Goal: Contribute content: Contribute content

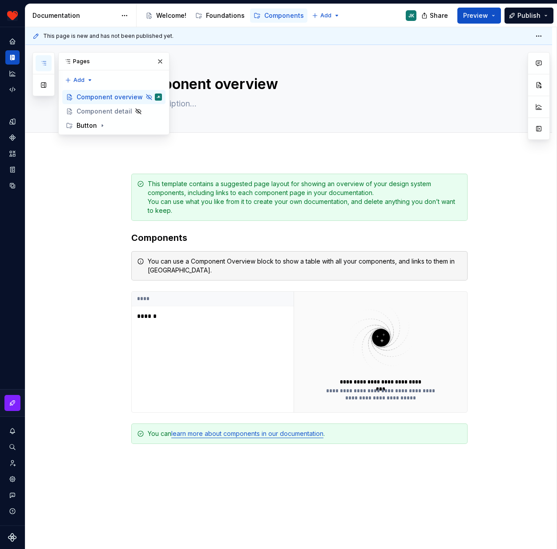
scroll to position [76, 0]
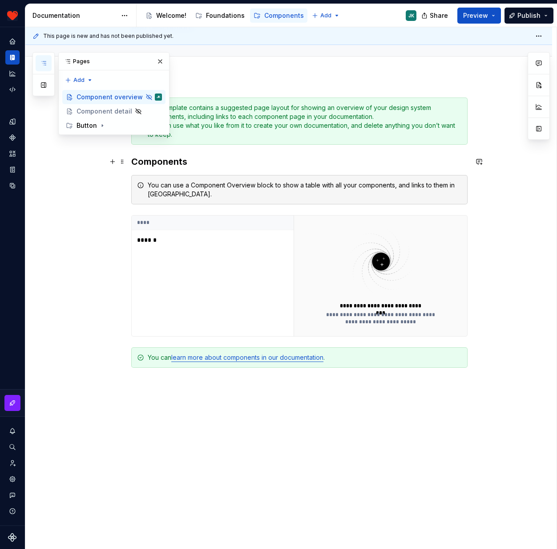
click at [68, 163] on div "**********" at bounding box center [288, 328] width 527 height 504
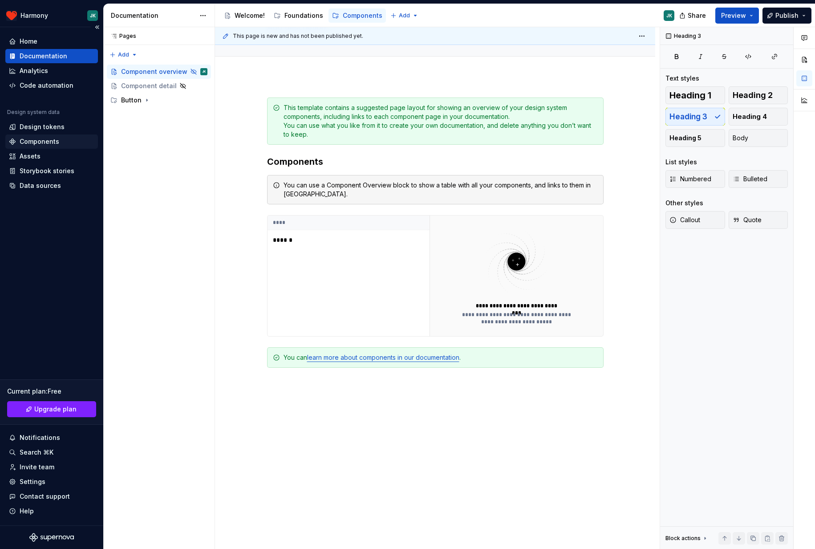
click at [33, 141] on div "Components" at bounding box center [40, 141] width 40 height 9
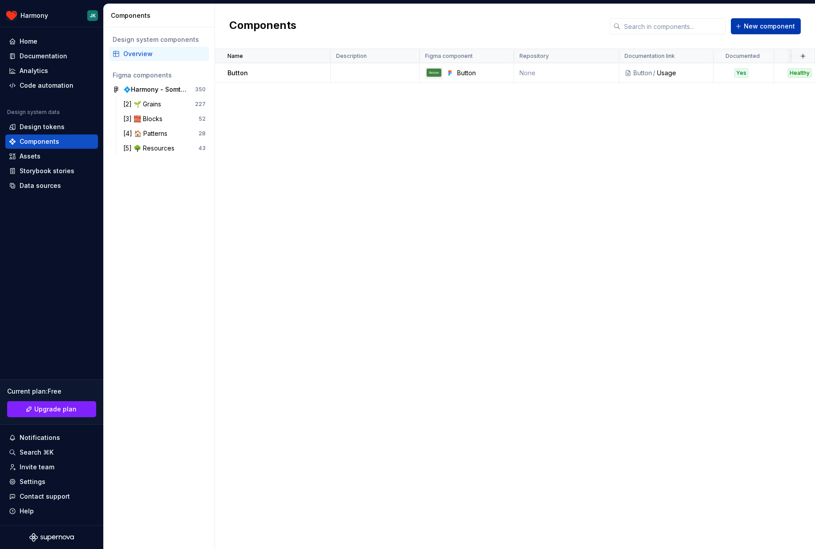
click at [557, 30] on span "New component" at bounding box center [769, 26] width 51 height 9
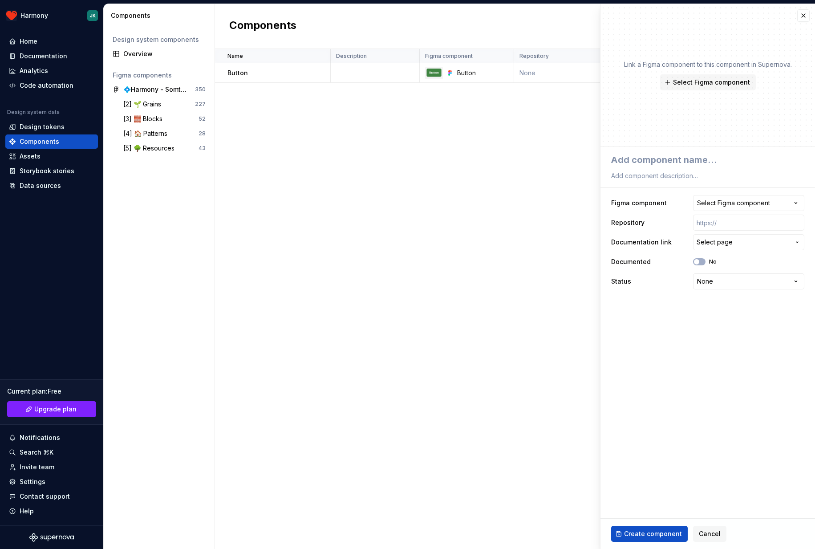
type textarea "*"
type textarea "T"
type textarea "*"
type textarea "To"
type textarea "*"
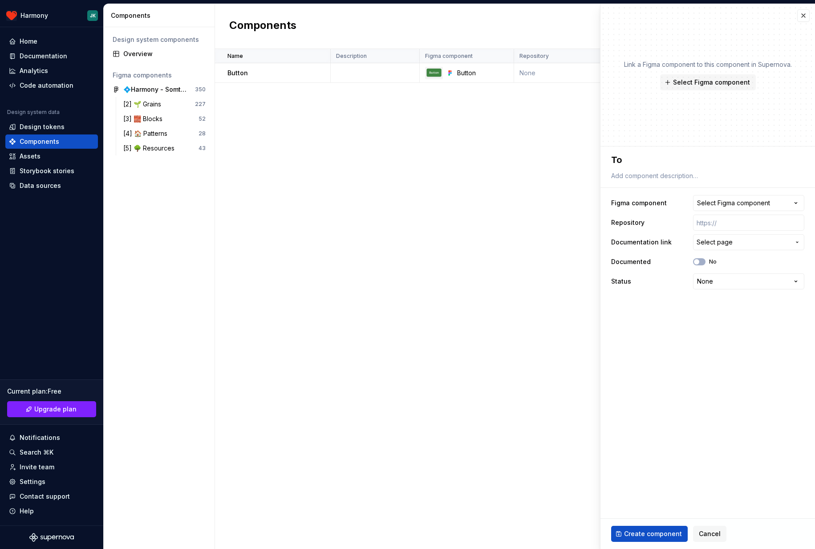
type textarea "Too"
type textarea "*"
type textarea "Tool"
type textarea "*"
type textarea "Toolti"
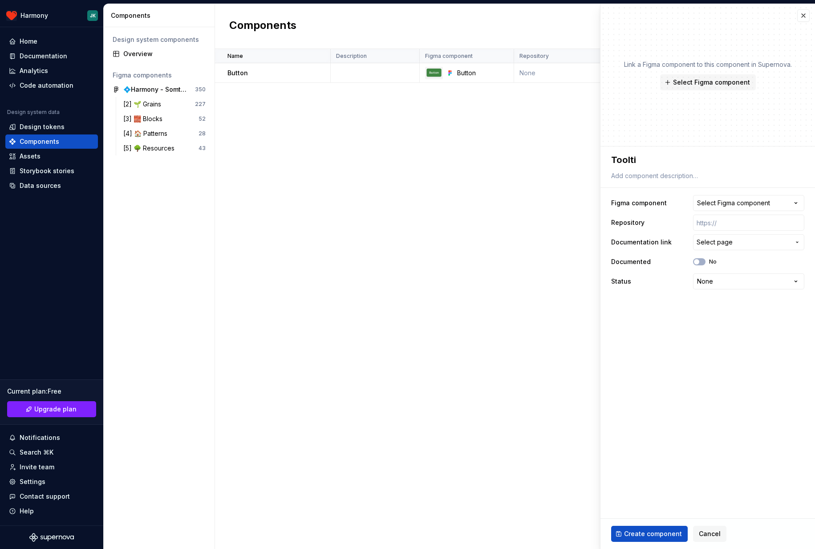
type textarea "*"
type textarea "Tooltip"
click at [557, 535] on span "Create component" at bounding box center [653, 533] width 58 height 9
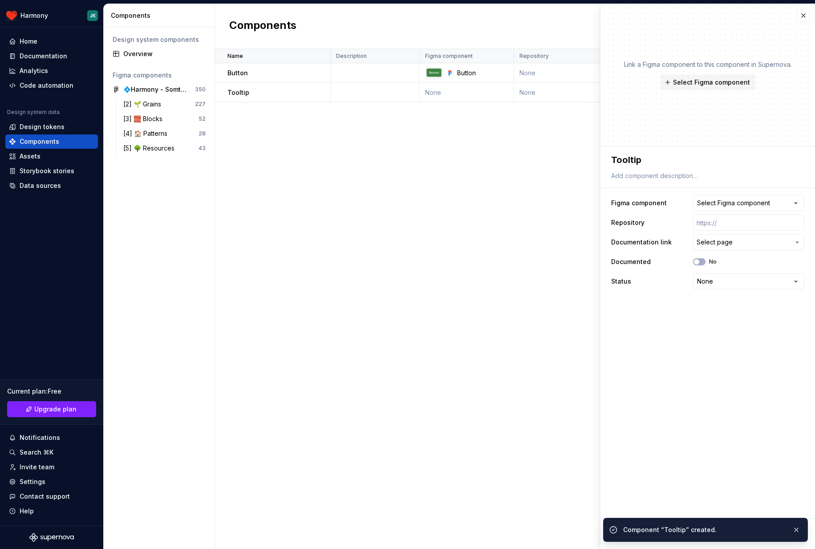
type textarea "*"
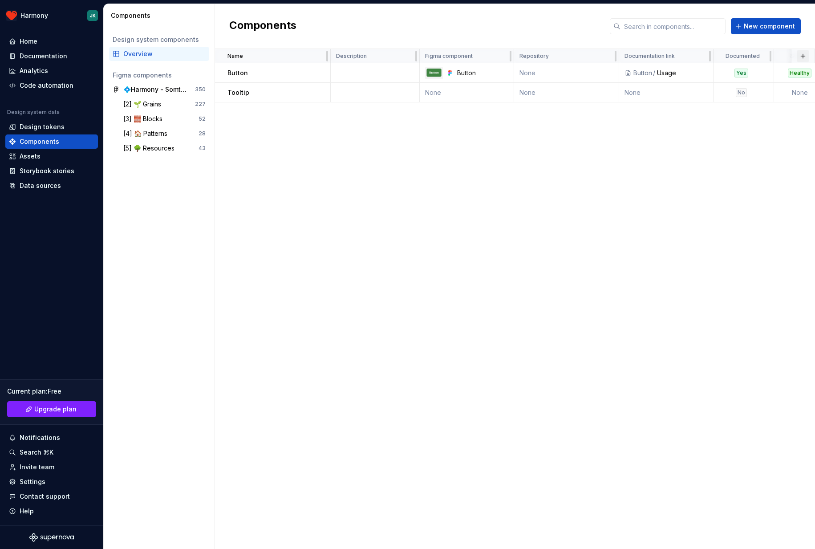
click at [557, 55] on button "button" at bounding box center [802, 56] width 12 height 12
click at [557, 177] on div "Name Description Figma component Repository Documentation link Documented Statu…" at bounding box center [515, 299] width 600 height 500
click at [557, 54] on button "button" at bounding box center [802, 56] width 12 height 12
click at [557, 75] on div "New custom property" at bounding box center [752, 73] width 67 height 9
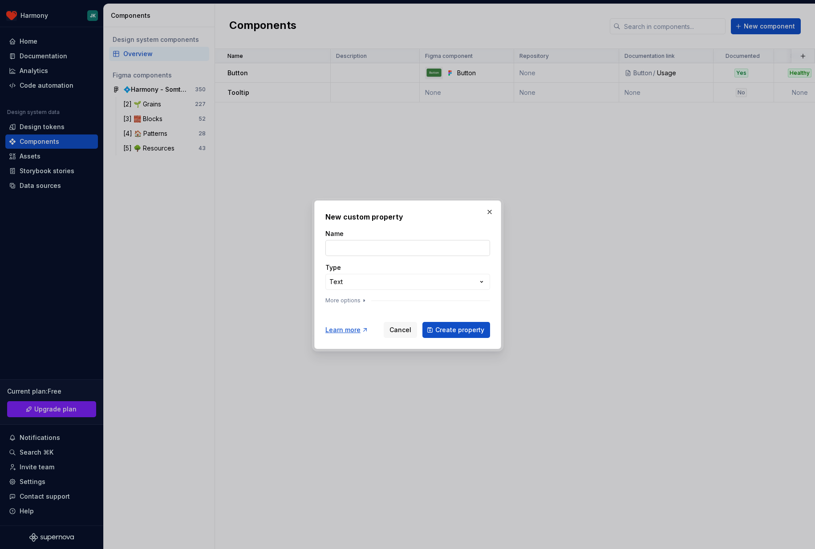
click at [412, 251] on input "Name" at bounding box center [407, 248] width 165 height 16
type input "Category"
click at [349, 293] on div "**********" at bounding box center [407, 268] width 165 height 78
click at [354, 281] on div "**********" at bounding box center [407, 274] width 815 height 549
click at [448, 334] on span "Create property" at bounding box center [459, 329] width 49 height 9
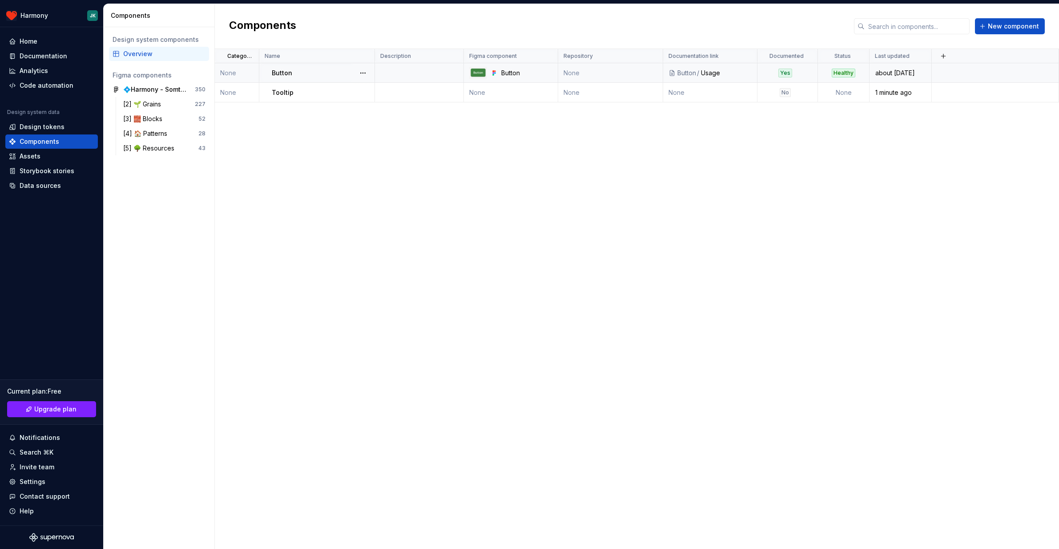
click at [236, 74] on td "None" at bounding box center [237, 73] width 44 height 20
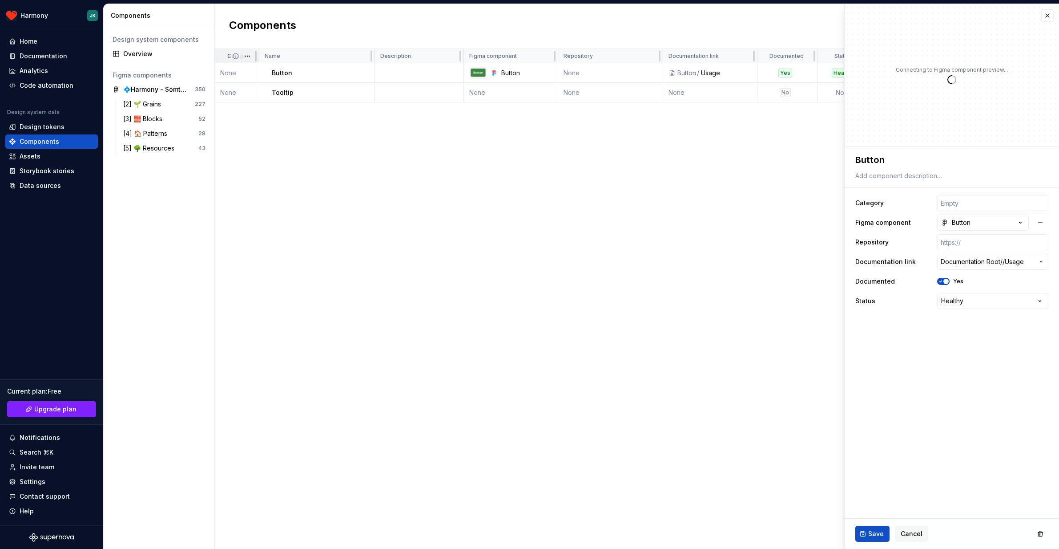
click at [235, 58] on icon at bounding box center [235, 55] width 5 height 5
click at [254, 145] on div "Category Name Description Figma component Repository Documentation link Documen…" at bounding box center [637, 299] width 845 height 500
click at [234, 76] on td "None" at bounding box center [237, 73] width 44 height 20
click at [557, 208] on input "text" at bounding box center [993, 203] width 111 height 16
type textarea "*"
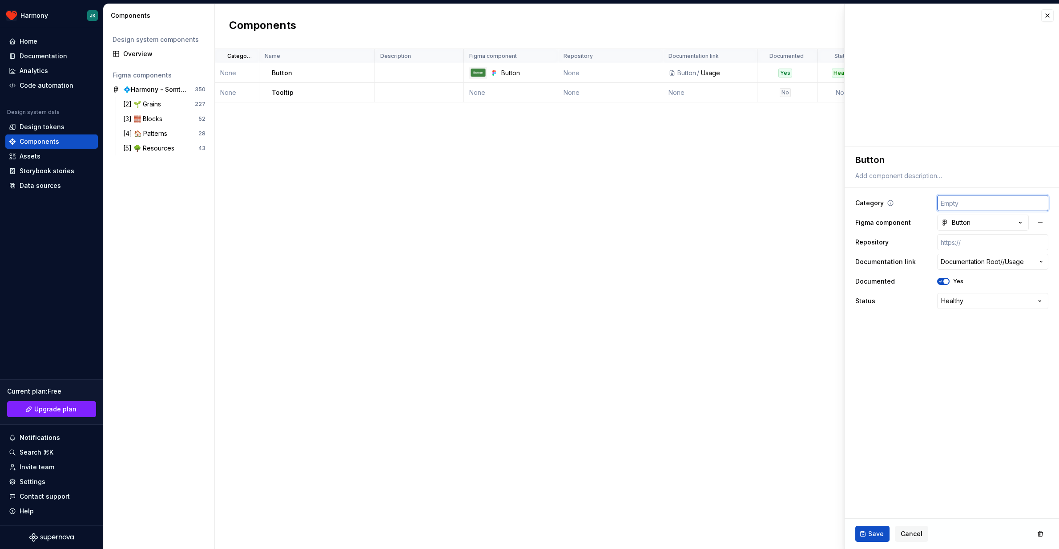
type input "B"
type textarea "*"
type input "Bu"
type textarea "*"
type input "But"
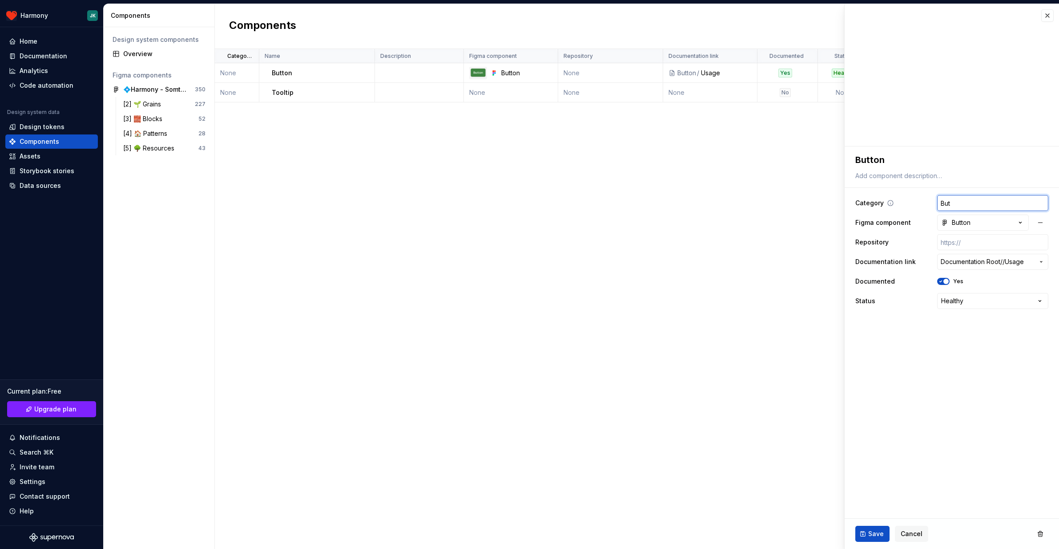
type textarea "*"
type input "Butt"
type textarea "*"
type input "Butto"
type textarea "*"
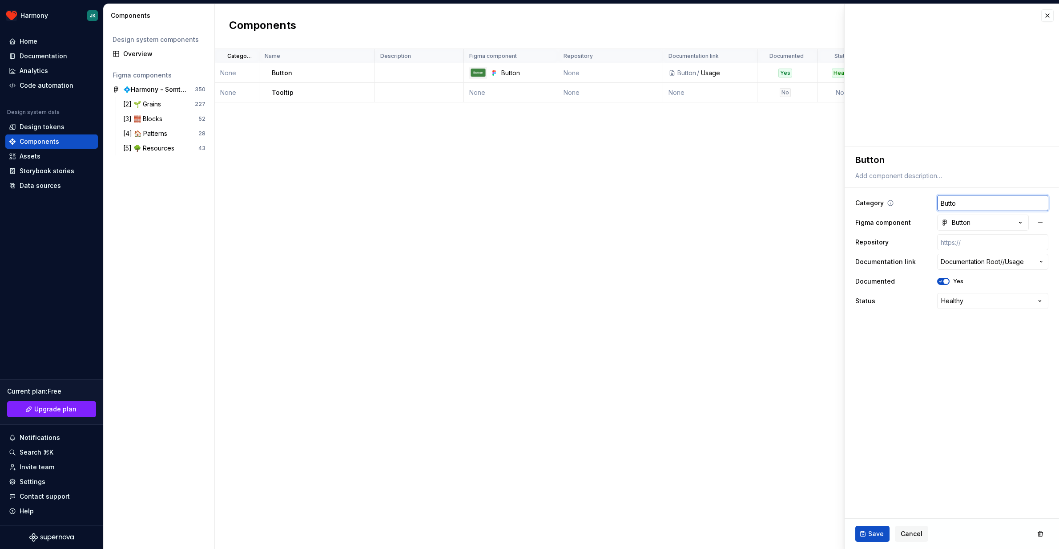
type input "Button"
type textarea "*"
type input "Buttons"
type textarea "*"
type input "Buttons"
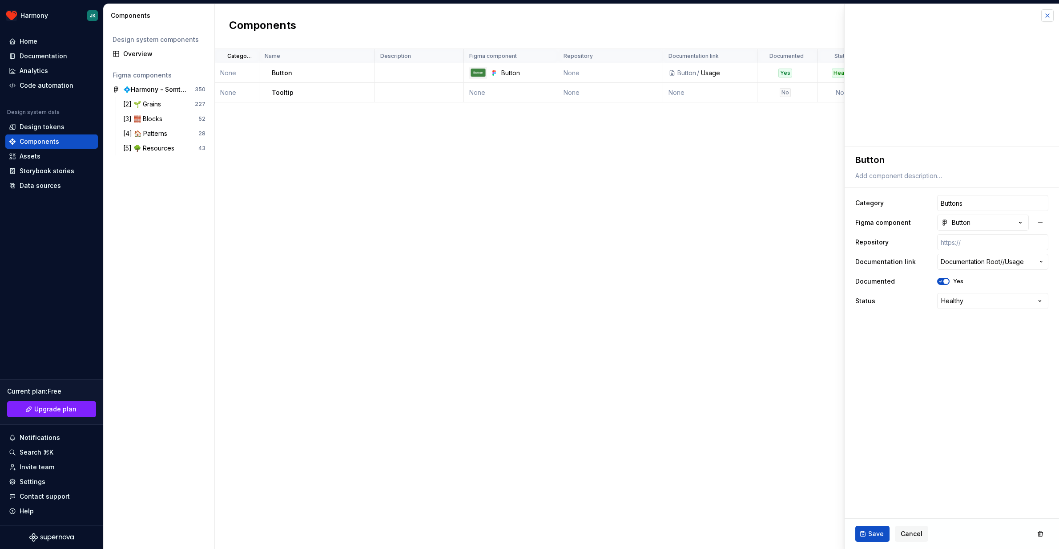
click at [557, 15] on button "button" at bounding box center [1048, 15] width 12 height 12
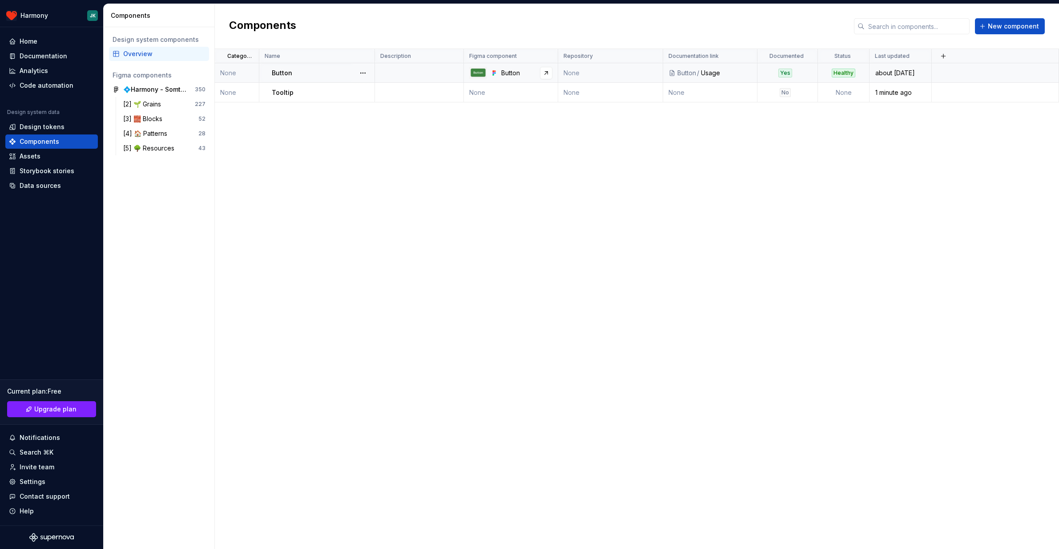
click at [513, 69] on div "Button" at bounding box center [526, 73] width 51 height 9
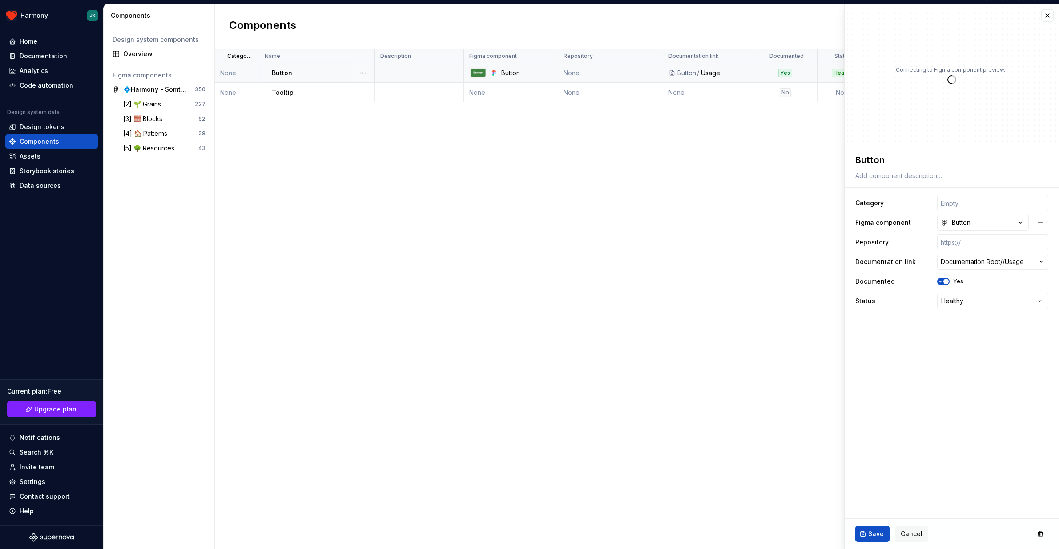
type textarea "*"
click at [557, 202] on input "text" at bounding box center [993, 203] width 111 height 16
type input "Buttons"
click at [557, 533] on span "Save" at bounding box center [877, 533] width 16 height 9
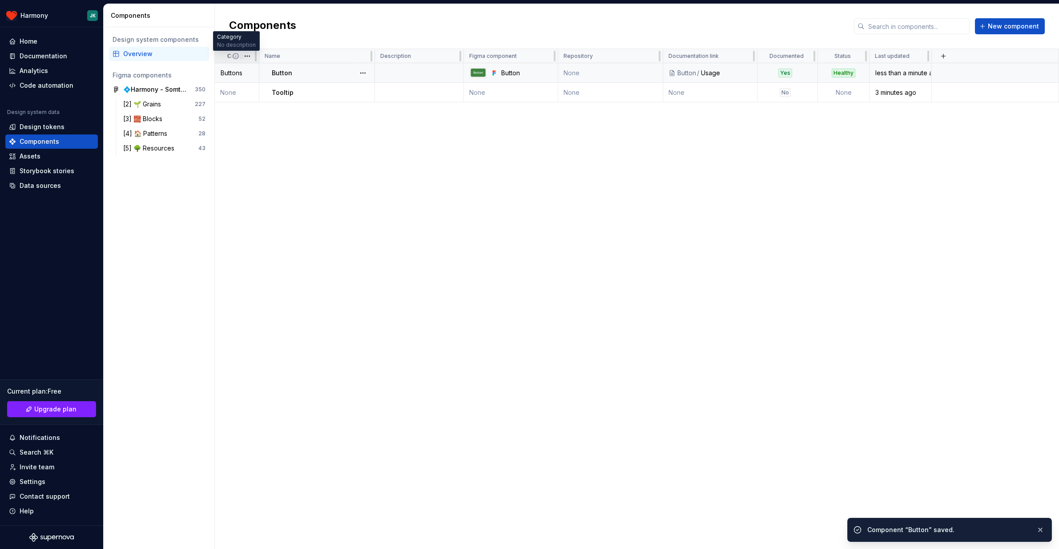
click at [237, 58] on icon at bounding box center [235, 55] width 5 height 5
click at [231, 90] on td "None" at bounding box center [237, 93] width 44 height 20
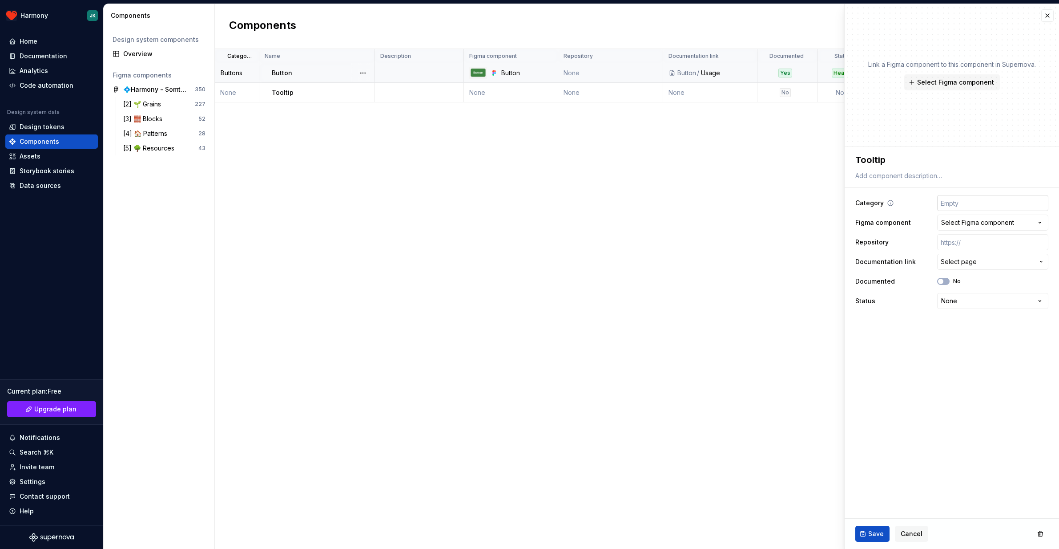
click at [557, 207] on input "text" at bounding box center [993, 203] width 111 height 16
type textarea "*"
type input "M"
type textarea "*"
type input "Me"
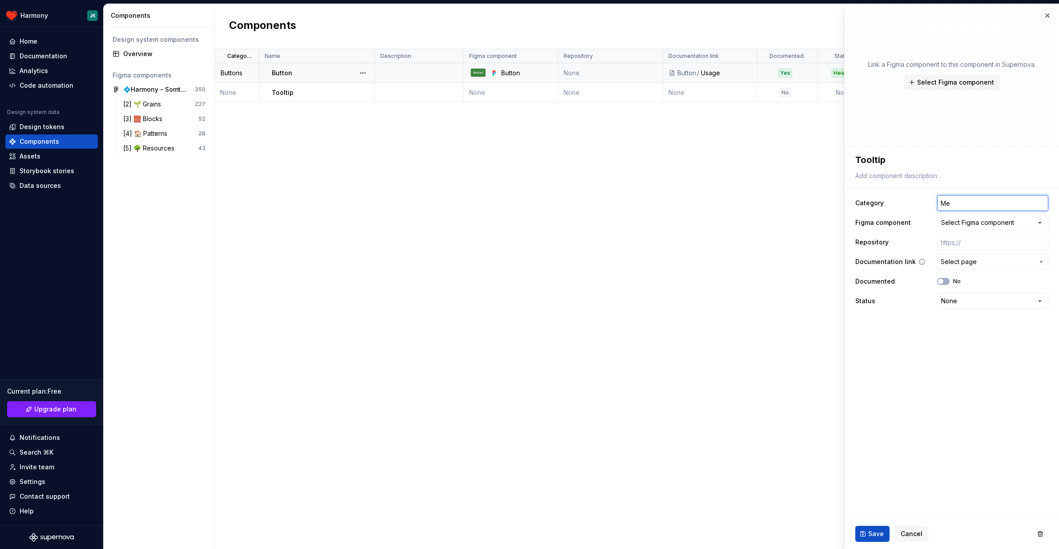
type textarea "*"
type input "Mes"
type textarea "*"
type input "Mess"
type textarea "*"
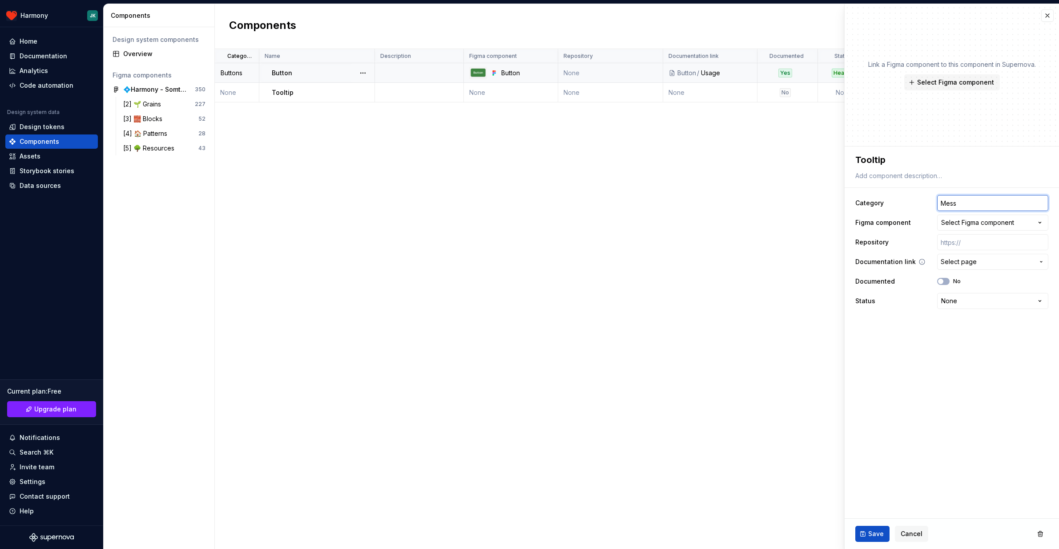
type input "Messa"
type textarea "*"
type input "Messag"
type textarea "*"
type input "Messagin"
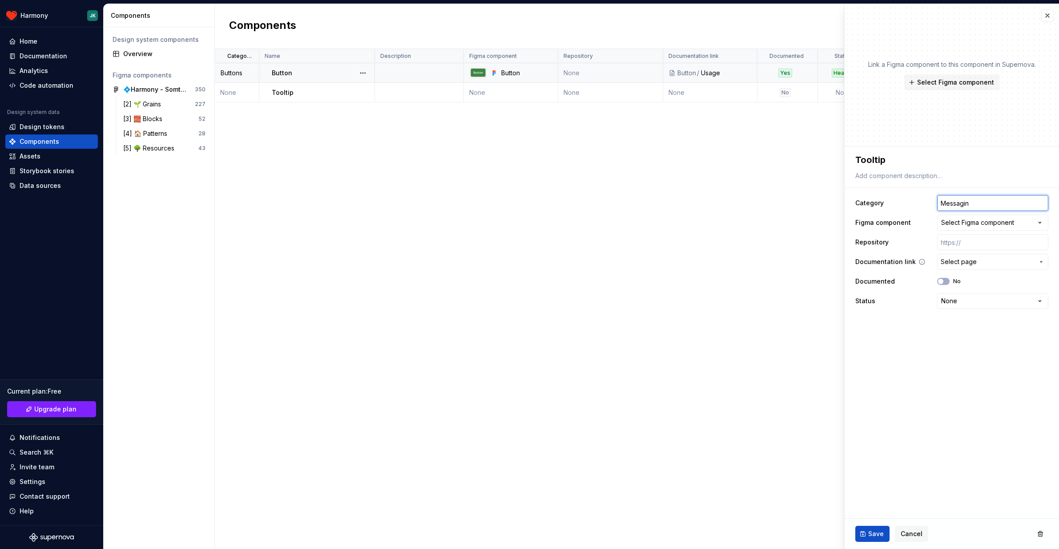
type textarea "*"
type input "Messaging"
click at [557, 532] on span "Save" at bounding box center [877, 533] width 16 height 9
type textarea "*"
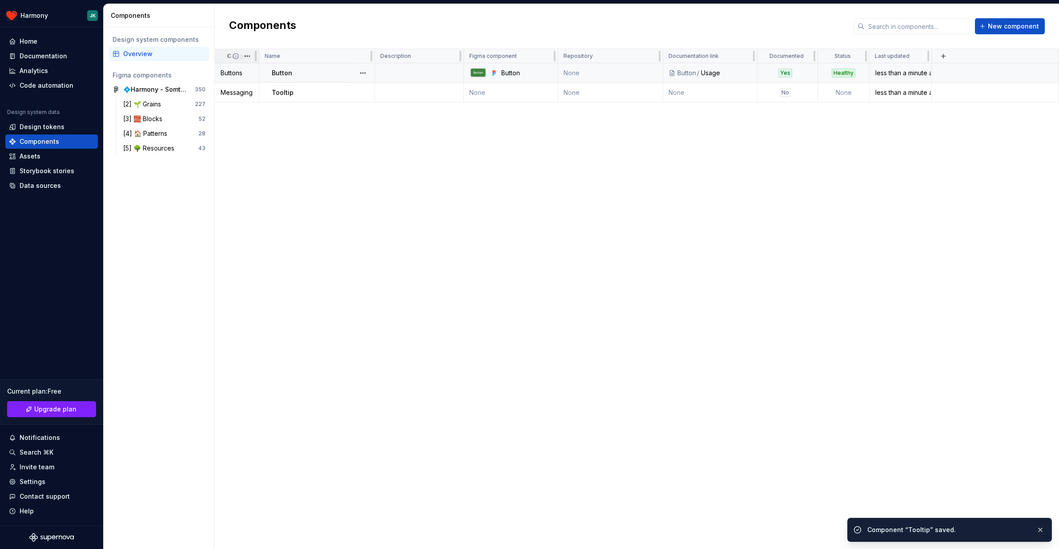
click at [239, 52] on span at bounding box center [243, 56] width 32 height 14
click at [248, 56] on html "Harmony JK Home Documentation Analytics Code automation Design system data Desi…" at bounding box center [529, 274] width 1059 height 549
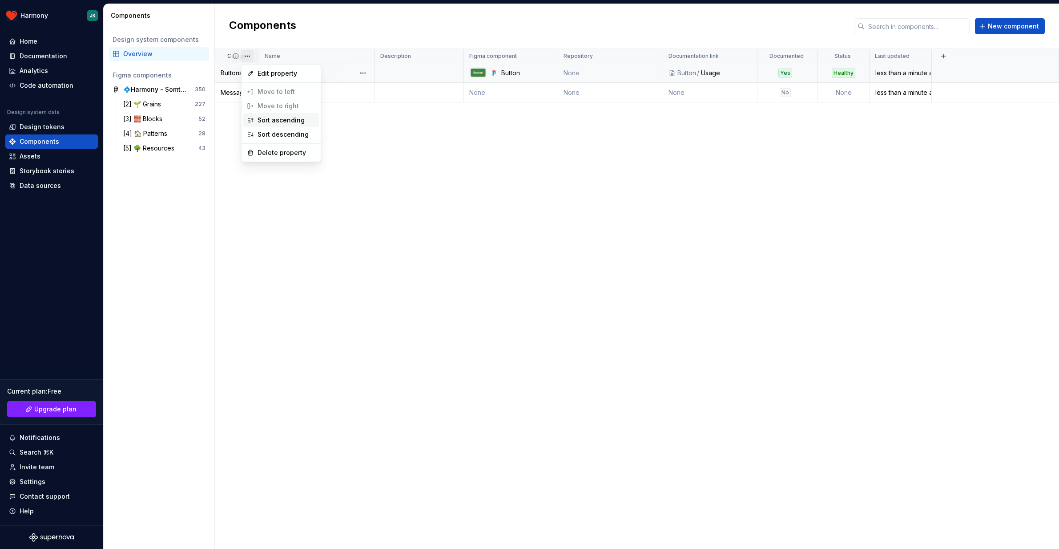
click at [270, 118] on div "Sort ascending" at bounding box center [287, 120] width 58 height 9
click at [266, 133] on div "Category Name Description Figma component Repository Documentation link Documen…" at bounding box center [637, 299] width 845 height 500
click at [248, 56] on html "Harmony JK Home Documentation Analytics Code automation Design system data Desi…" at bounding box center [529, 274] width 1059 height 549
click at [264, 134] on div "Sort descending" at bounding box center [287, 134] width 58 height 9
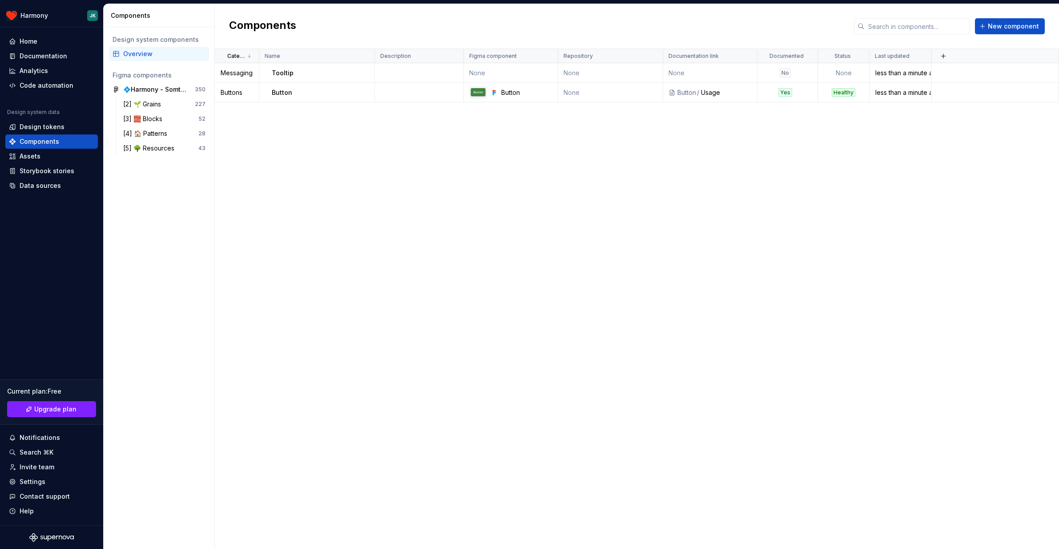
click at [290, 206] on div "Category Name Description Figma component Repository Documentation link Documen…" at bounding box center [637, 299] width 845 height 500
click at [342, 126] on div "Category Name Description Figma component Repository Documentation link Documen…" at bounding box center [637, 299] width 845 height 500
click at [363, 184] on div "Category Name Description Figma component Repository Documentation link Documen…" at bounding box center [637, 299] width 845 height 500
click at [199, 86] on button "button" at bounding box center [202, 89] width 12 height 12
click at [153, 78] on div "Figma components" at bounding box center [159, 75] width 93 height 9
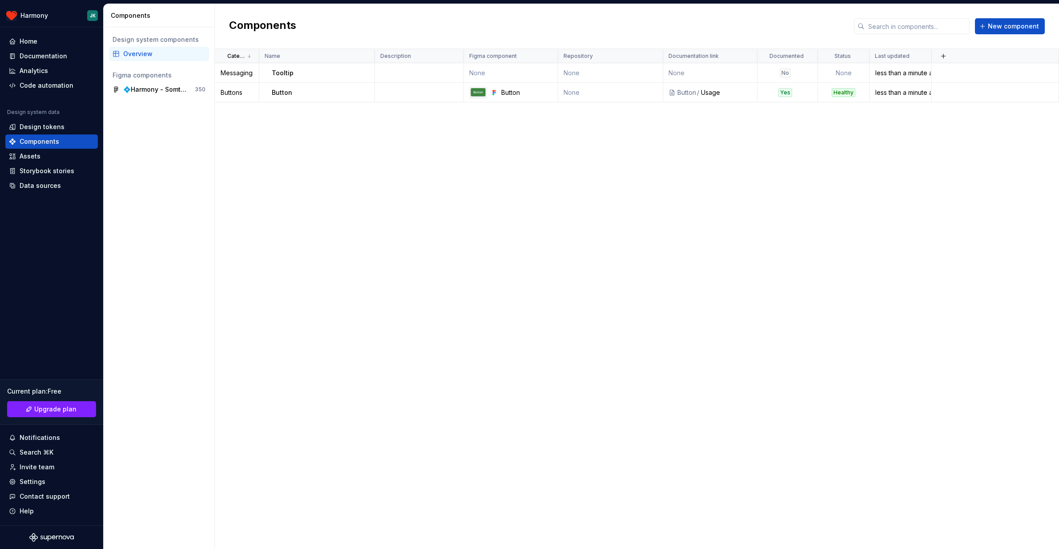
click at [137, 58] on div "Overview" at bounding box center [159, 54] width 100 height 14
click at [302, 188] on div "Category Name Description Figma component Repository Documentation link Documen…" at bounding box center [637, 299] width 845 height 500
